Goal: Information Seeking & Learning: Learn about a topic

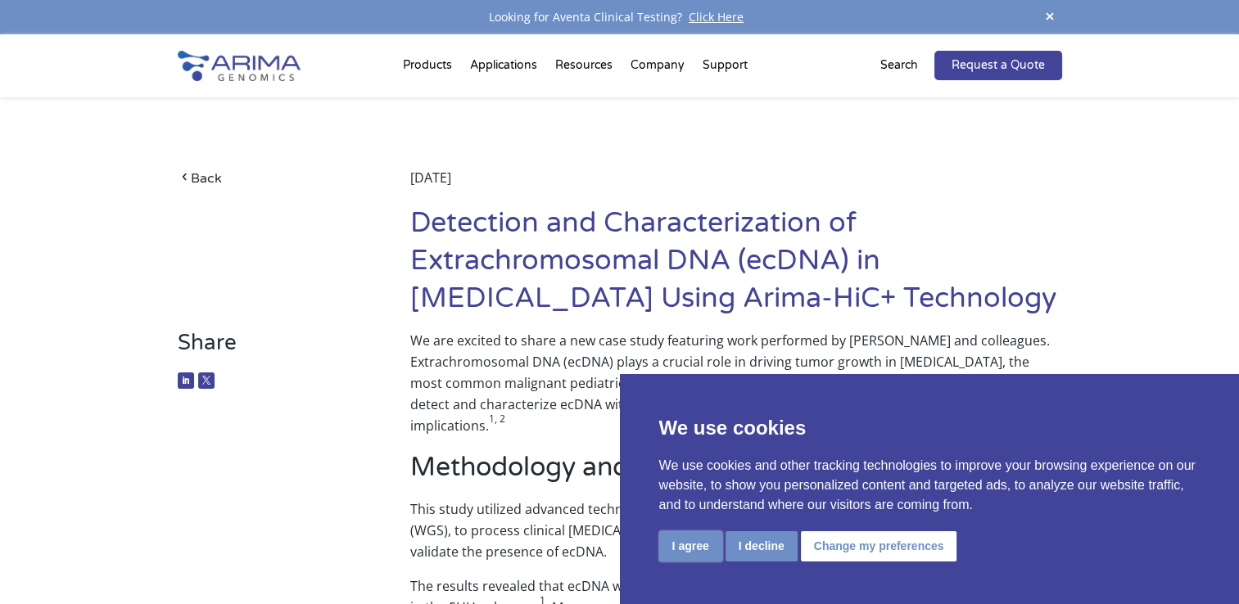
click at [693, 543] on button "I agree" at bounding box center [690, 547] width 63 height 30
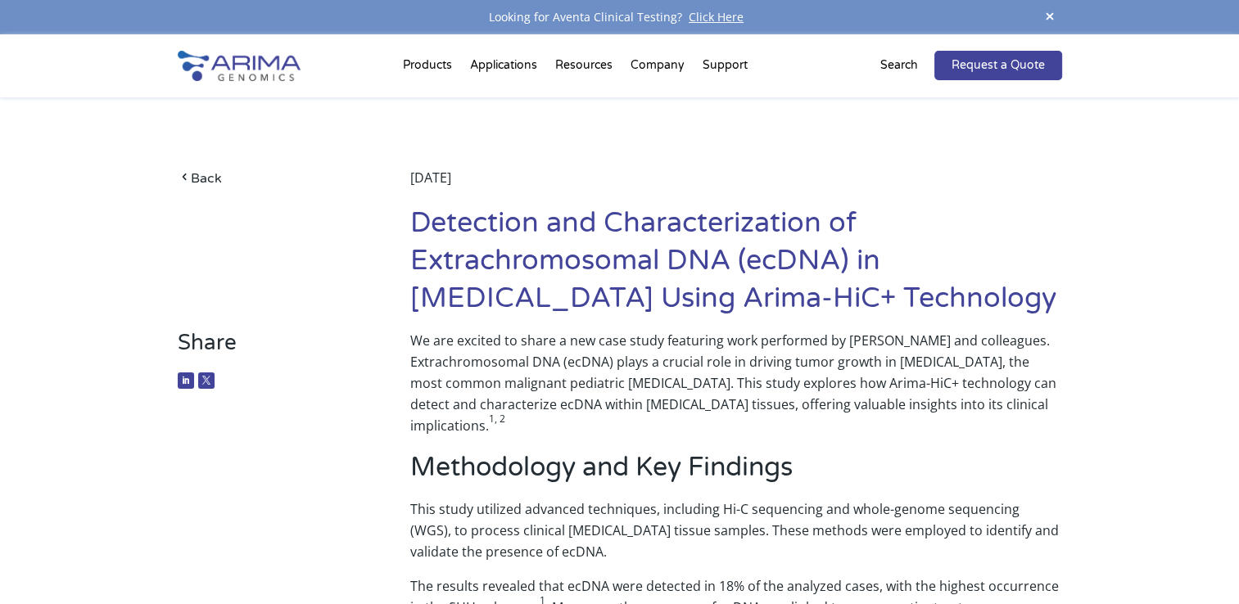
drag, startPoint x: 731, startPoint y: 299, endPoint x: 1039, endPoint y: 300, distance: 307.9
click at [1039, 300] on h1 "Detection and Characterization of Extrachromosomal DNA (ecDNA) in Medulloblasto…" at bounding box center [735, 267] width 651 height 125
drag, startPoint x: 1039, startPoint y: 300, endPoint x: 991, endPoint y: 302, distance: 48.4
copy h1 "Arima-HiC+ Technology"
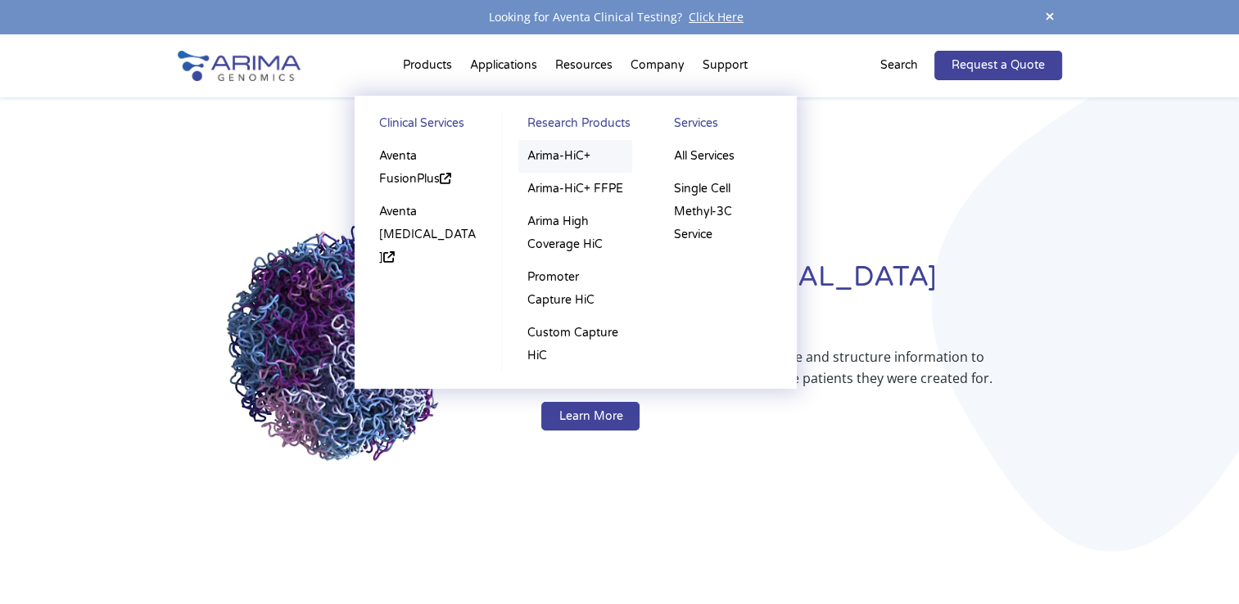
click at [579, 159] on link "Arima-HiC+" at bounding box center [575, 156] width 114 height 33
